Goal: Book appointment/travel/reservation

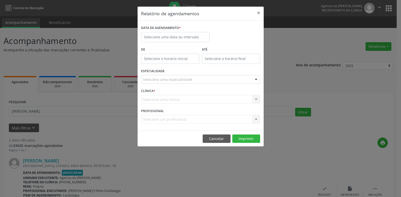
select select "7"
click at [192, 40] on input "text" at bounding box center [175, 37] width 68 height 10
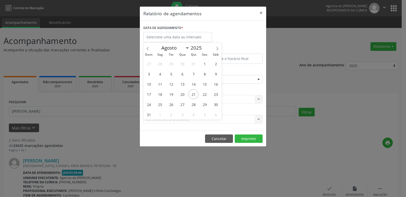
click at [200, 94] on div "27 28 29 30 31 1 2 3 4 5 6 7 8 9 10 11 12 13 14 15 16 17 18 19 20 21 22 23 24 2…" at bounding box center [182, 88] width 78 height 61
click at [201, 95] on span "22" at bounding box center [205, 94] width 10 height 10
type input "[DATE]"
click at [202, 95] on span "22" at bounding box center [205, 94] width 10 height 10
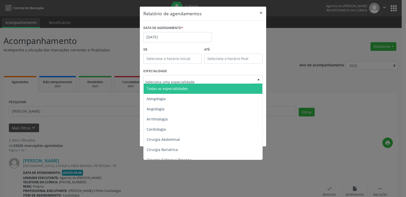
click at [201, 80] on div at bounding box center [202, 79] width 119 height 9
click at [200, 85] on span "Todas as especialidades" at bounding box center [203, 88] width 119 height 10
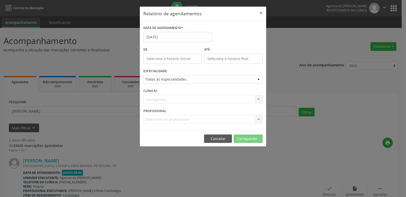
click at [199, 98] on div "Carregando... Agencia de [PERSON_NAME] resultado encontrado para: " " Não há ne…" at bounding box center [202, 99] width 119 height 9
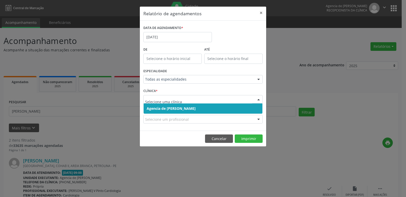
click at [209, 107] on span "Agencia de [PERSON_NAME]" at bounding box center [203, 108] width 119 height 10
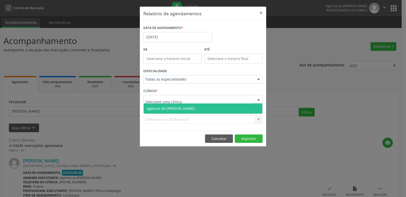
click at [209, 95] on div at bounding box center [202, 99] width 119 height 9
click at [208, 105] on span "Agencia de [PERSON_NAME]" at bounding box center [203, 108] width 119 height 10
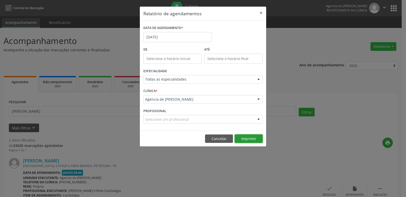
click at [244, 138] on button "Imprimir" at bounding box center [249, 138] width 28 height 9
